Goal: Check status: Check status

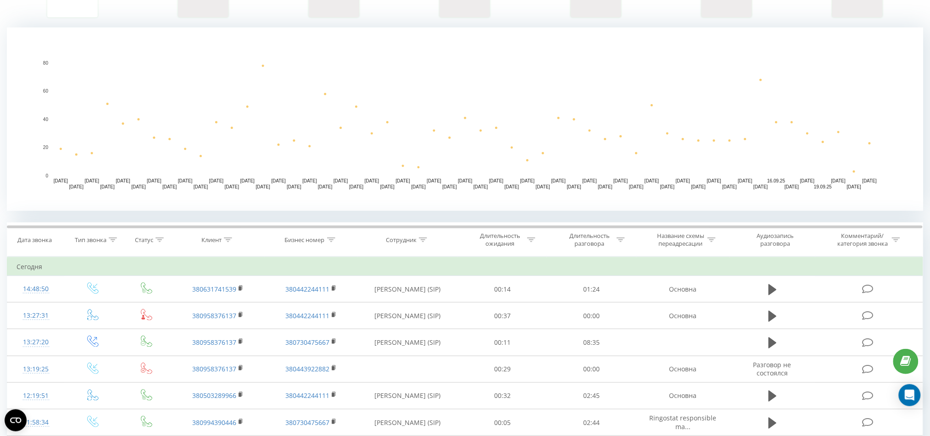
scroll to position [184, 0]
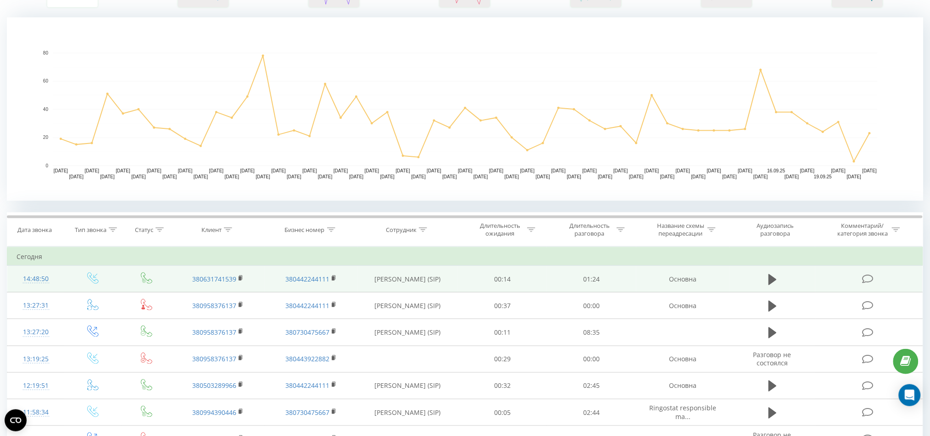
click at [240, 277] on rect at bounding box center [240, 279] width 3 height 4
click at [236, 278] on link "380631741539" at bounding box center [214, 279] width 44 height 9
click at [242, 275] on icon at bounding box center [241, 277] width 3 height 4
click at [239, 276] on icon at bounding box center [241, 278] width 5 height 6
